Goal: Task Accomplishment & Management: Manage account settings

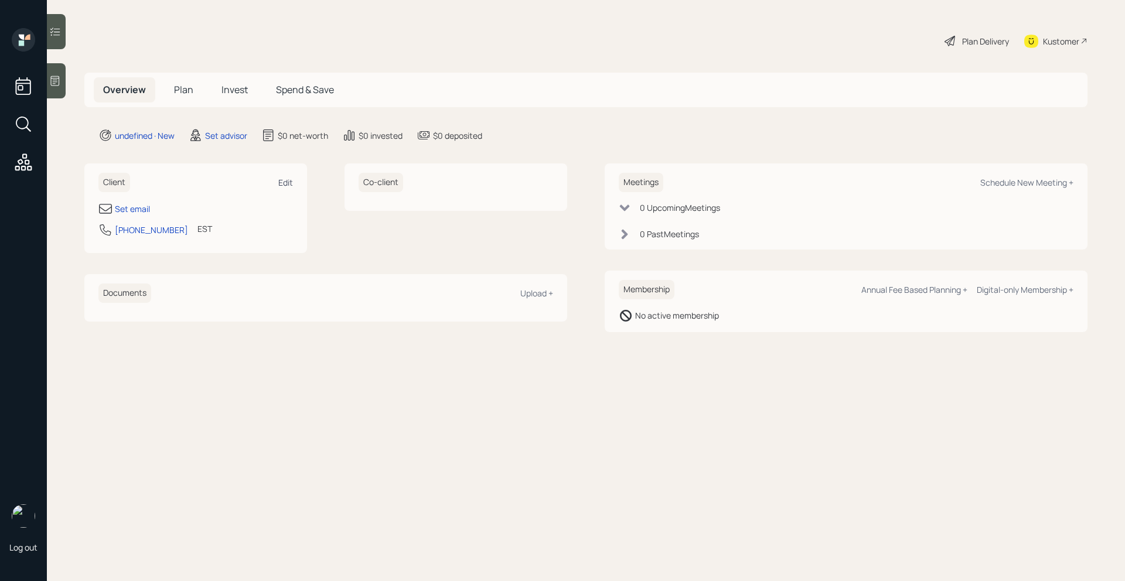
click at [286, 183] on div "Edit" at bounding box center [285, 182] width 15 height 11
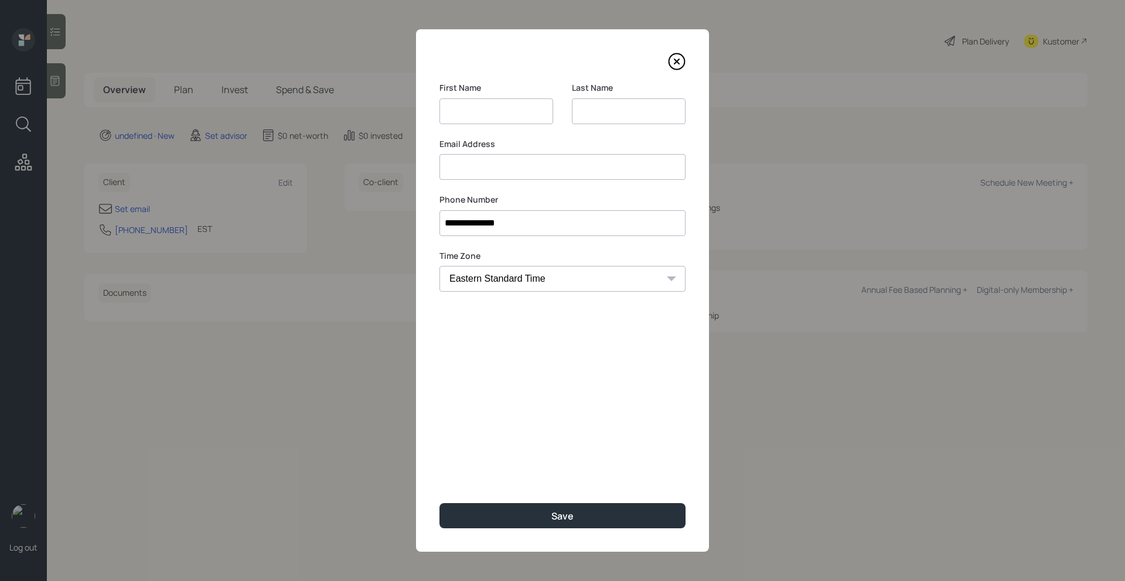
click at [605, 117] on input at bounding box center [629, 111] width 114 height 26
type input "Steria"
click at [456, 120] on input at bounding box center [497, 111] width 114 height 26
type input "Bambi"
click at [456, 161] on input at bounding box center [563, 167] width 246 height 26
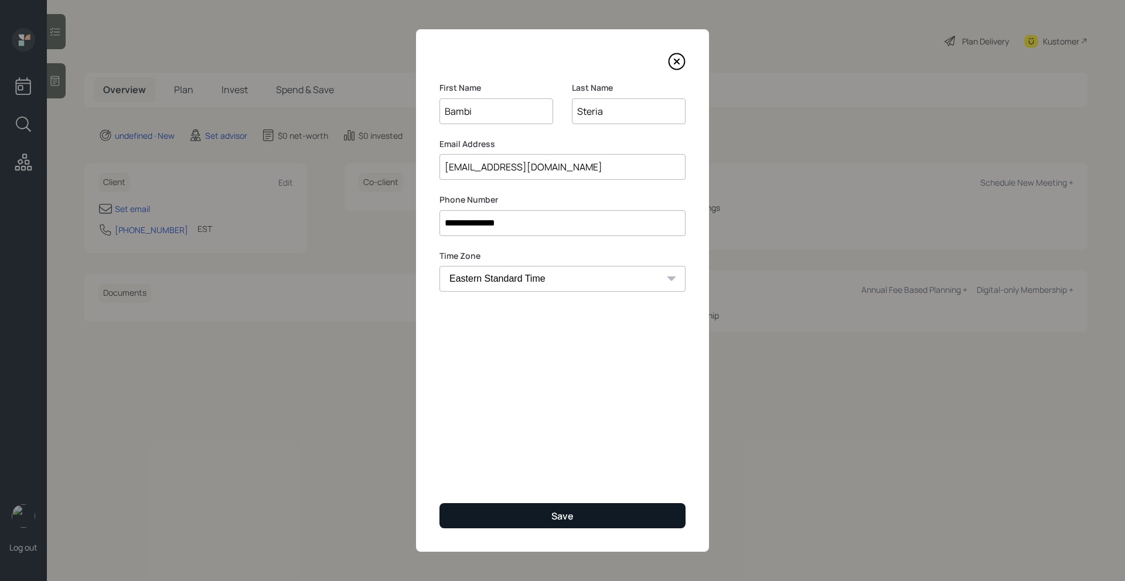
type input "[EMAIL_ADDRESS][DOMAIN_NAME]"
click at [537, 518] on button "Save" at bounding box center [563, 515] width 246 height 25
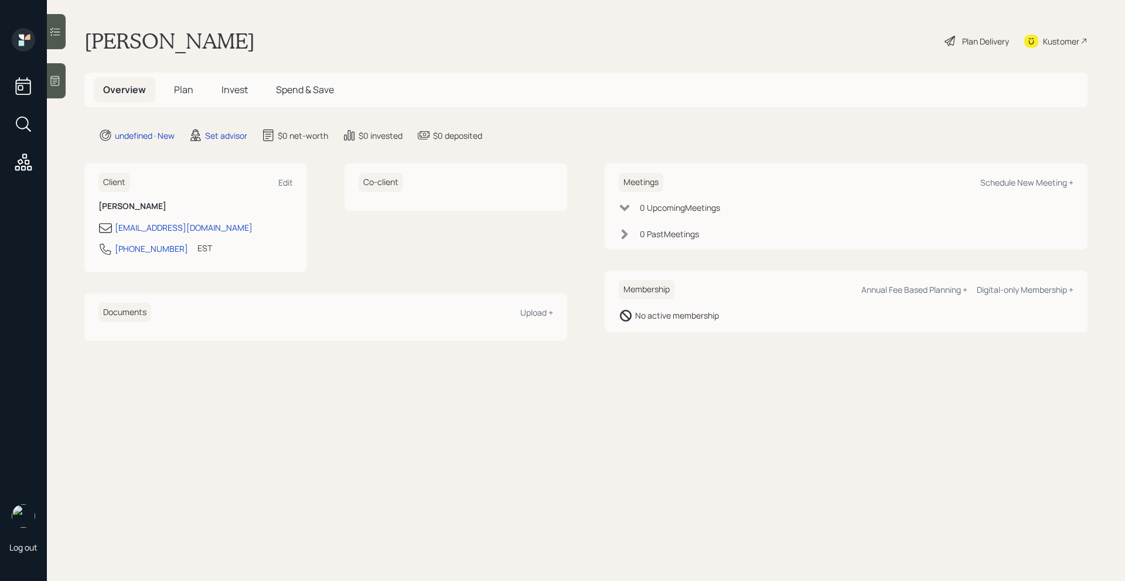
click at [52, 87] on div at bounding box center [56, 80] width 19 height 35
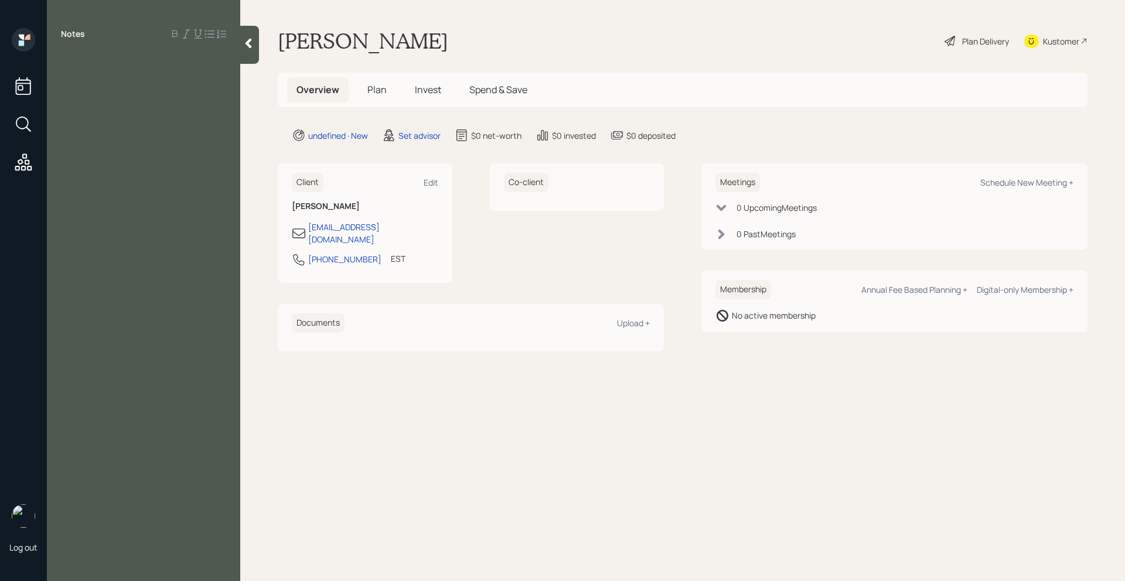
click at [250, 43] on icon at bounding box center [249, 44] width 12 height 12
